Goal: Task Accomplishment & Management: Manage account settings

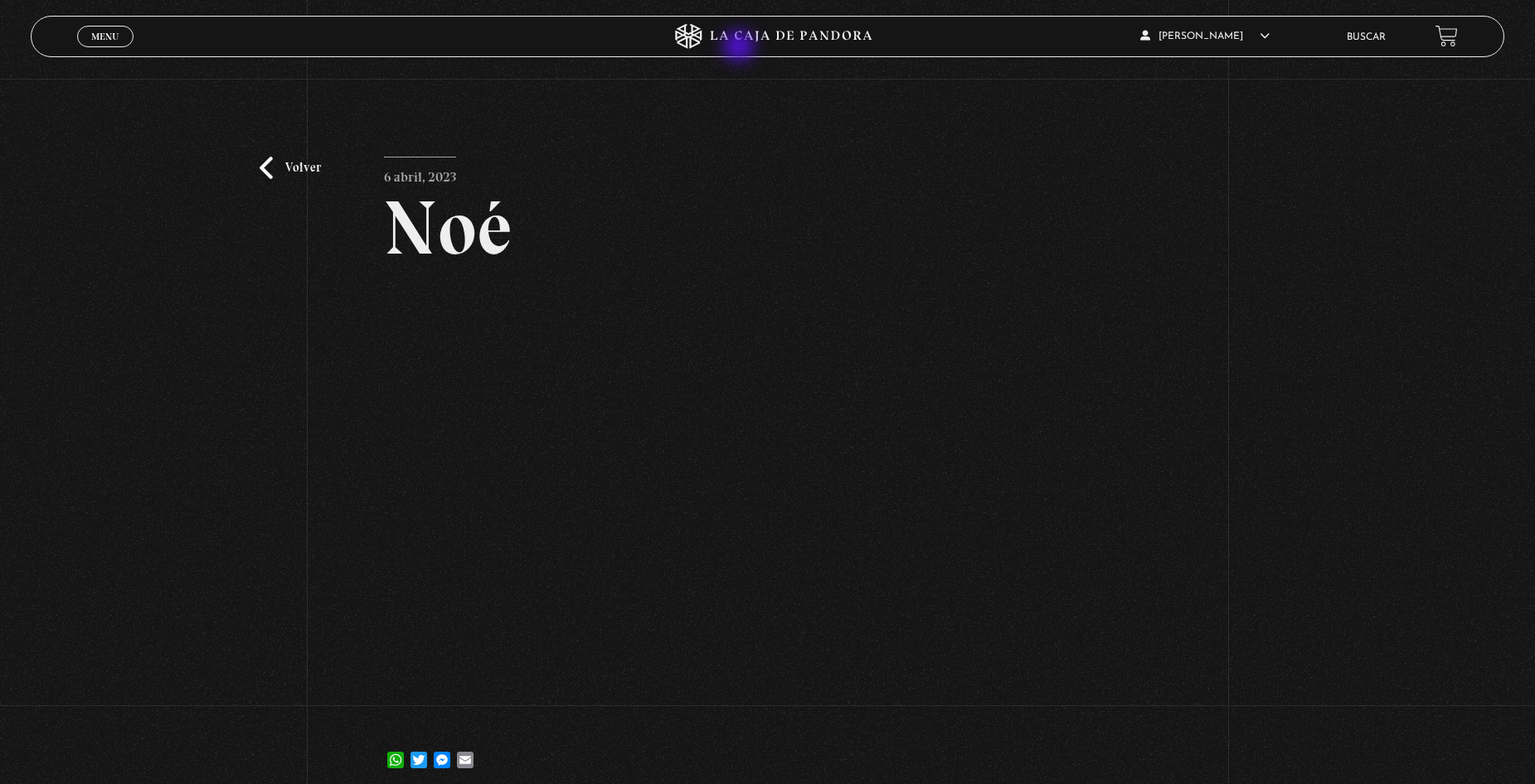
click at [745, 43] on icon at bounding box center [768, 37] width 460 height 25
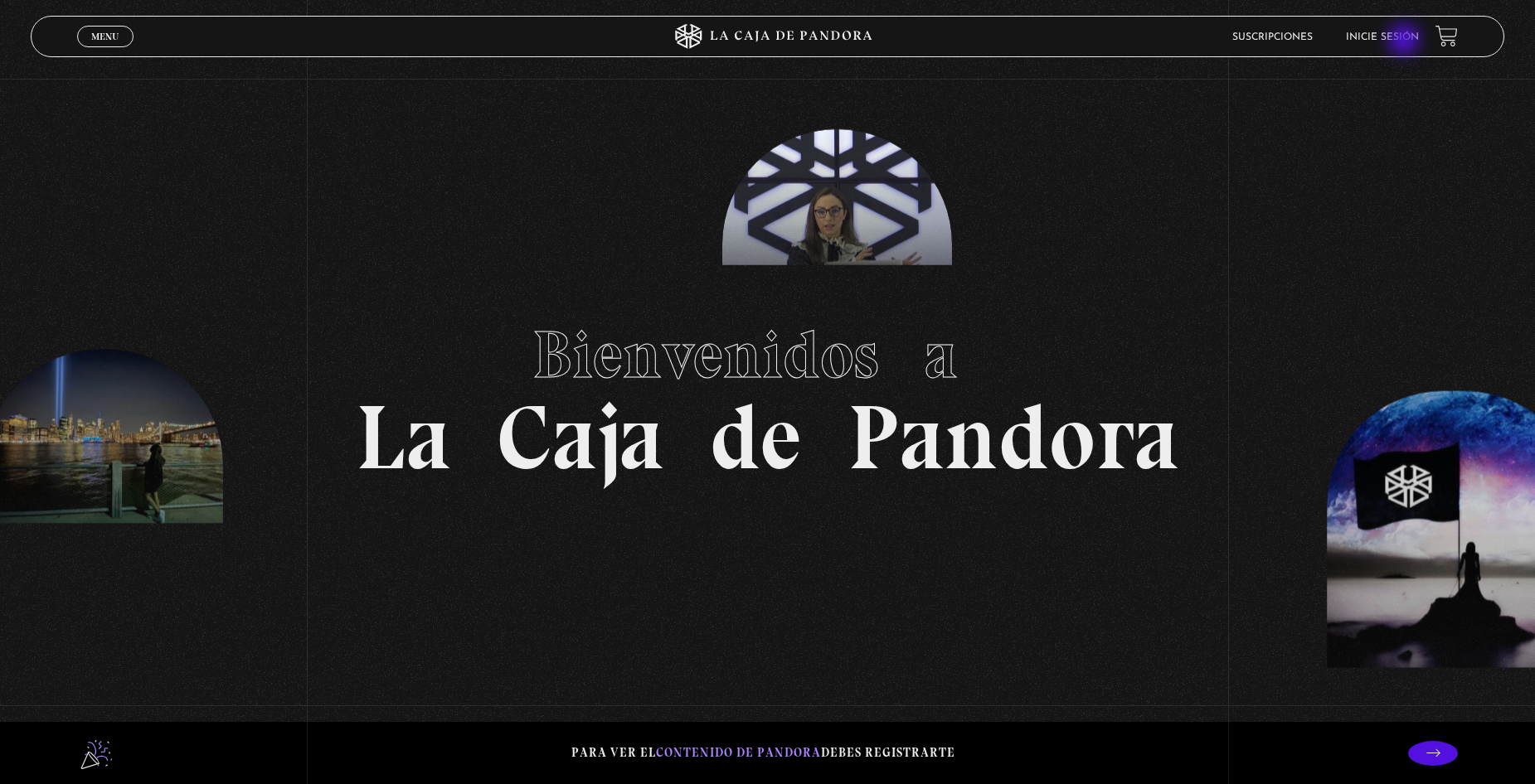
click at [1406, 42] on link "Inicie sesión" at bounding box center [1382, 37] width 73 height 10
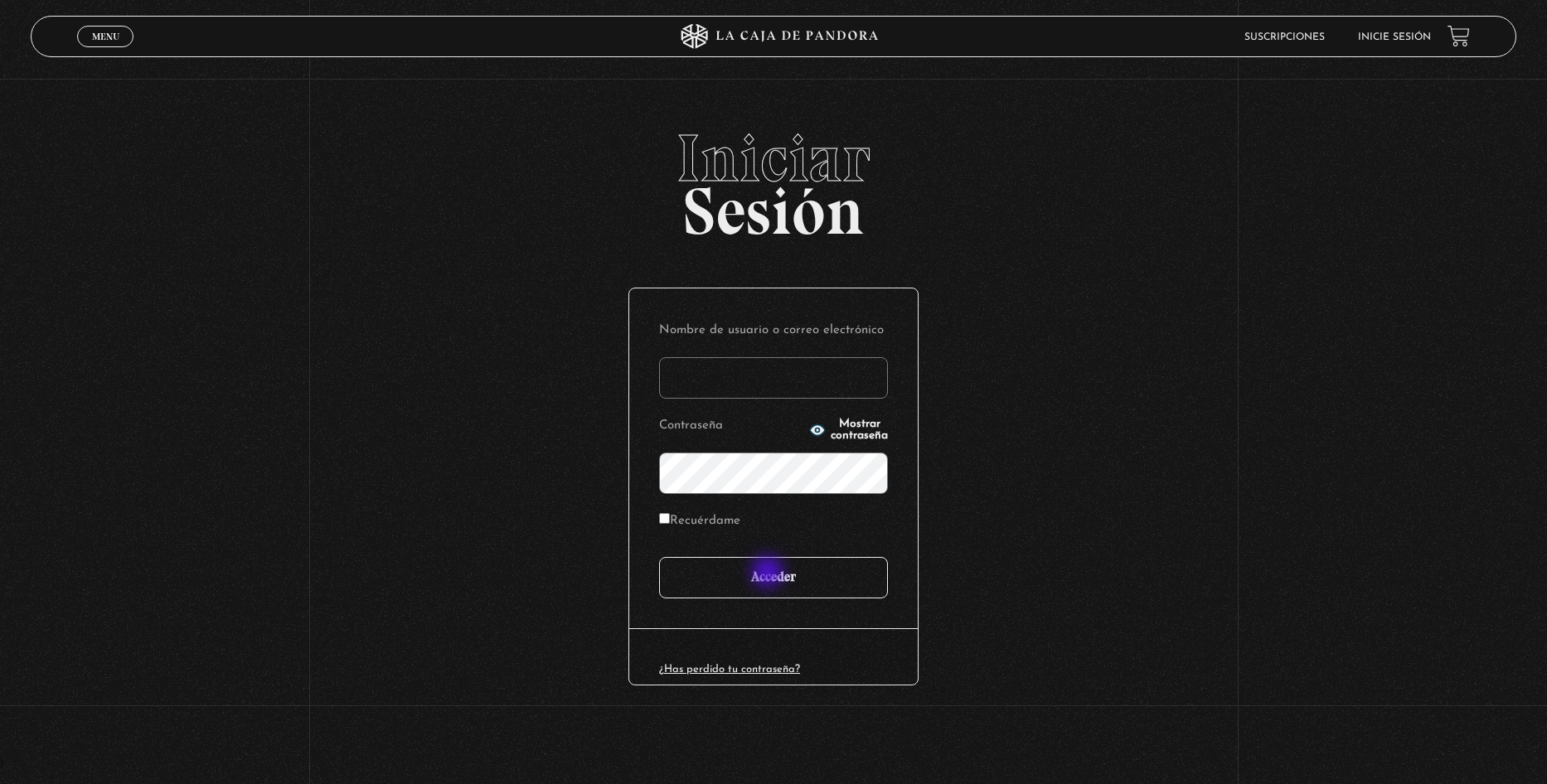
type input "[EMAIL_ADDRESS][DOMAIN_NAME]"
click at [769, 574] on input "Acceder" at bounding box center [774, 577] width 229 height 42
